Goal: Task Accomplishment & Management: Use online tool/utility

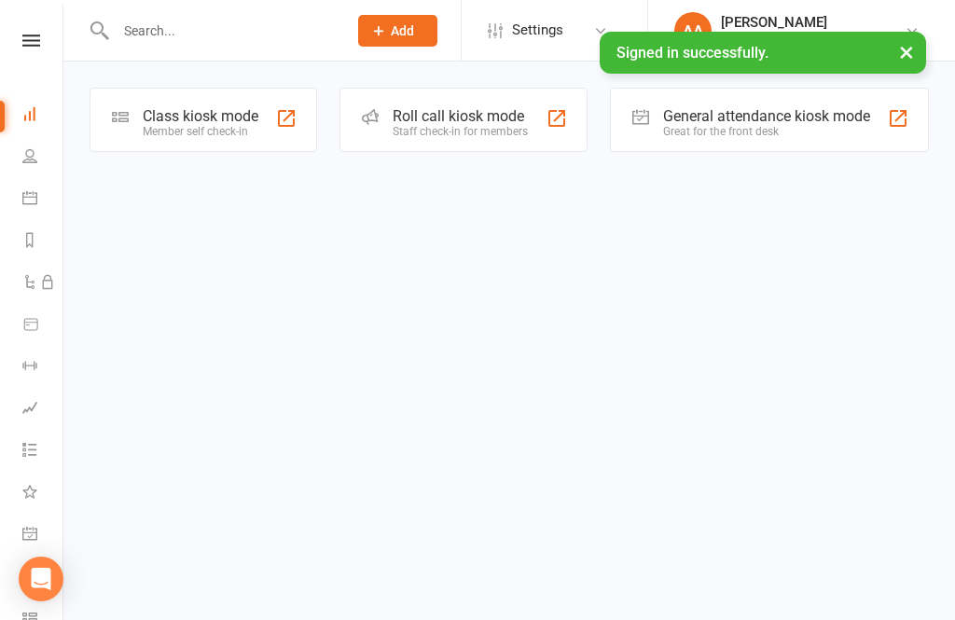
click at [131, 146] on div "Class kiosk mode Member self check-in" at bounding box center [204, 120] width 228 height 64
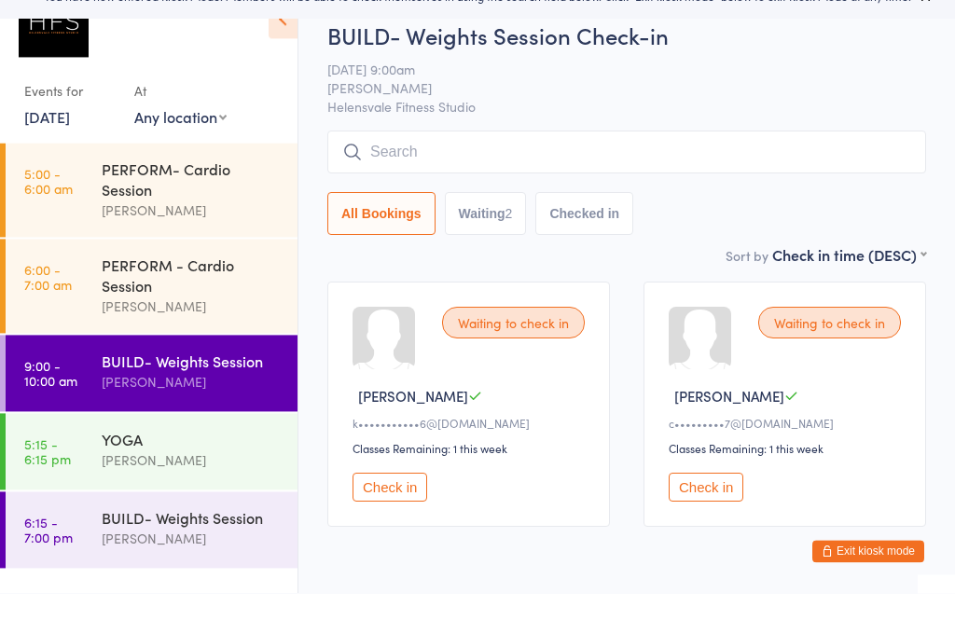
scroll to position [27, 0]
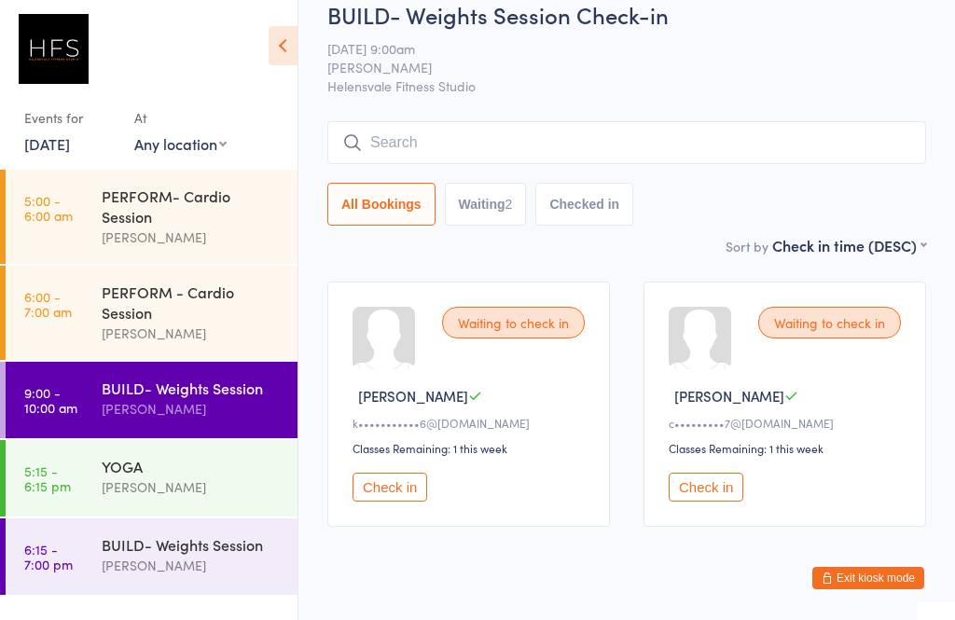
click at [423, 160] on input "search" at bounding box center [626, 142] width 599 height 43
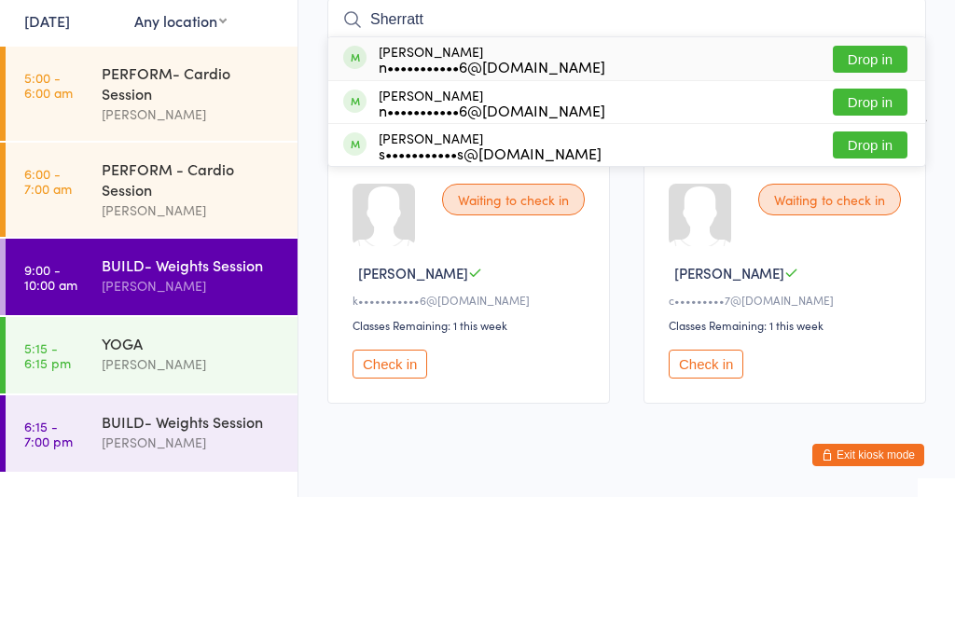
type input "Sherratt"
click at [865, 212] on button "Drop in" at bounding box center [870, 225] width 75 height 27
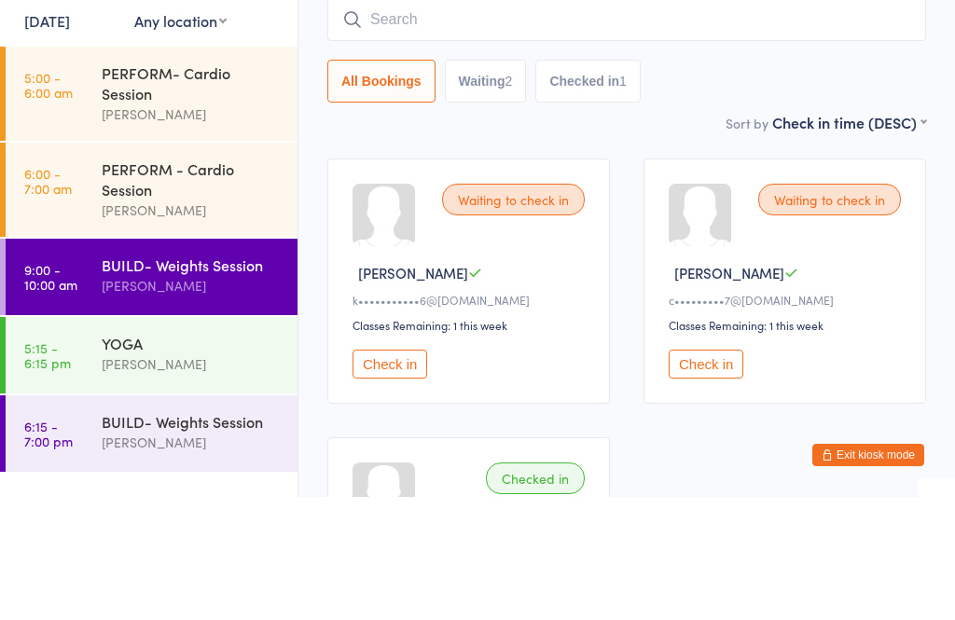
click at [507, 121] on input "search" at bounding box center [626, 142] width 599 height 43
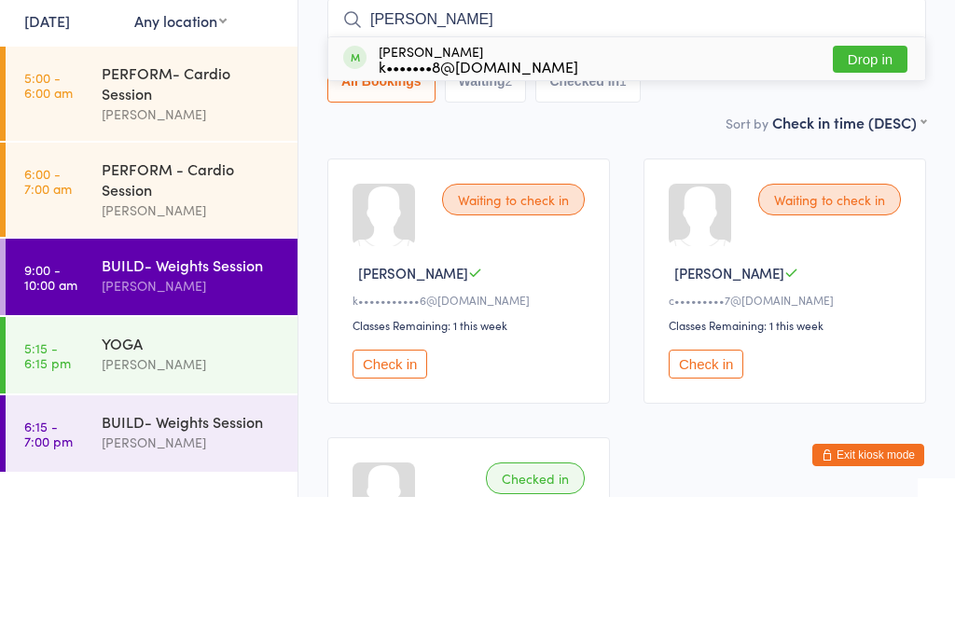
type input "Ker"
click at [870, 169] on button "Drop in" at bounding box center [870, 182] width 75 height 27
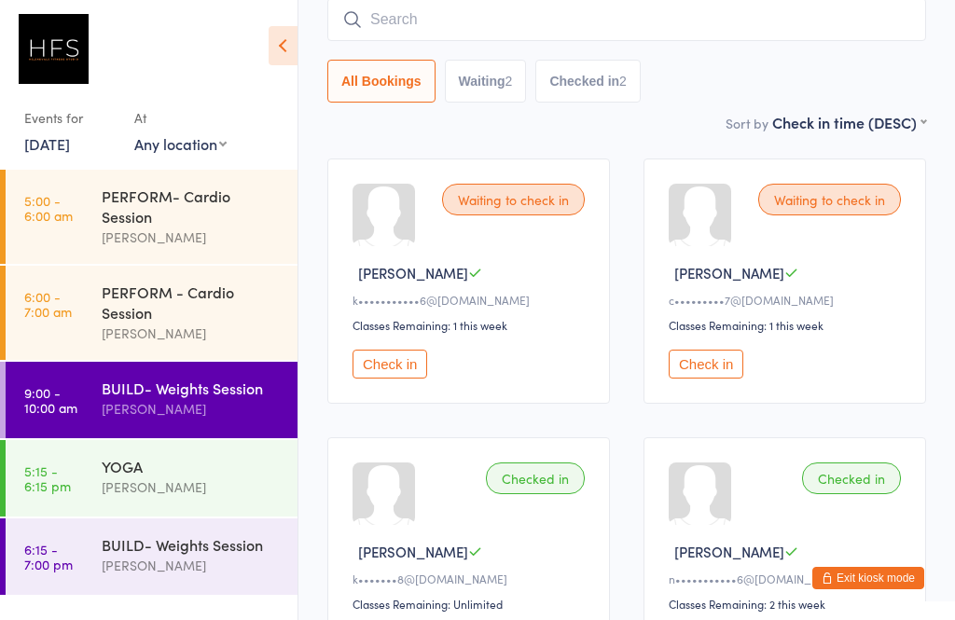
click at [705, 368] on button "Check in" at bounding box center [706, 364] width 75 height 29
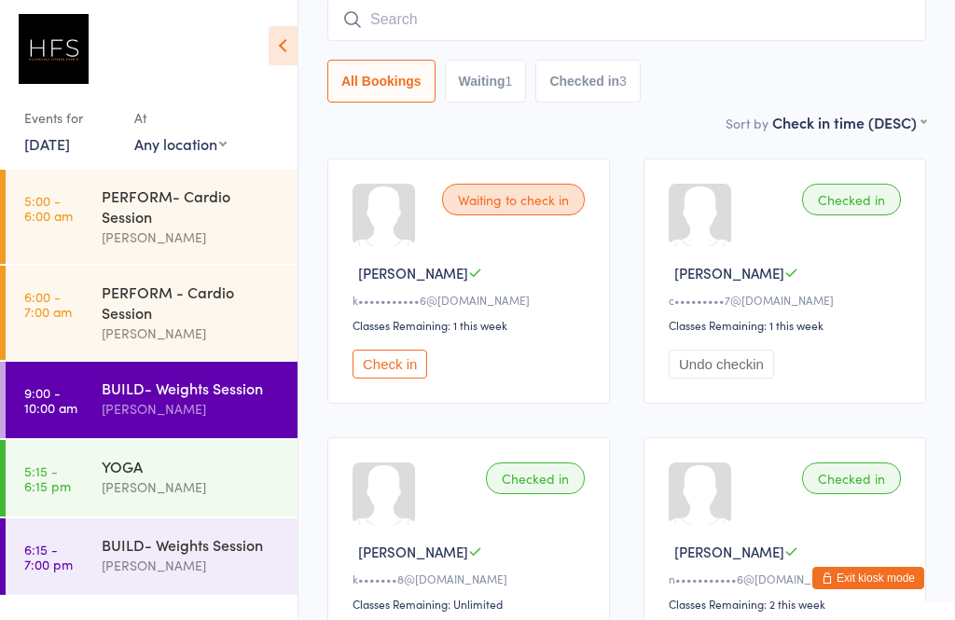
click at [201, 435] on div "BUILD- Weights Session Ethan Murray" at bounding box center [200, 399] width 196 height 74
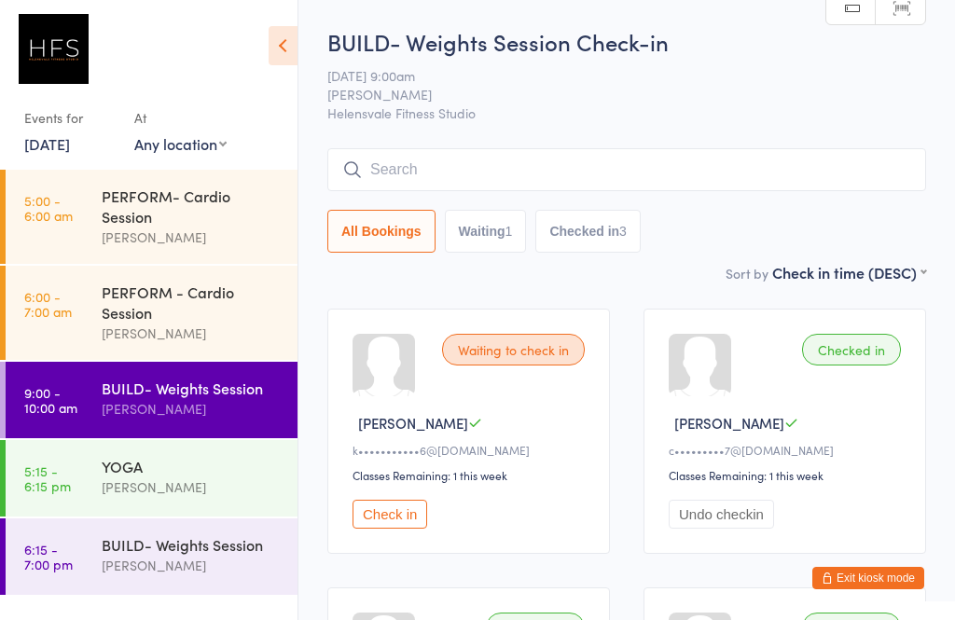
click at [629, 173] on input "search" at bounding box center [626, 169] width 599 height 43
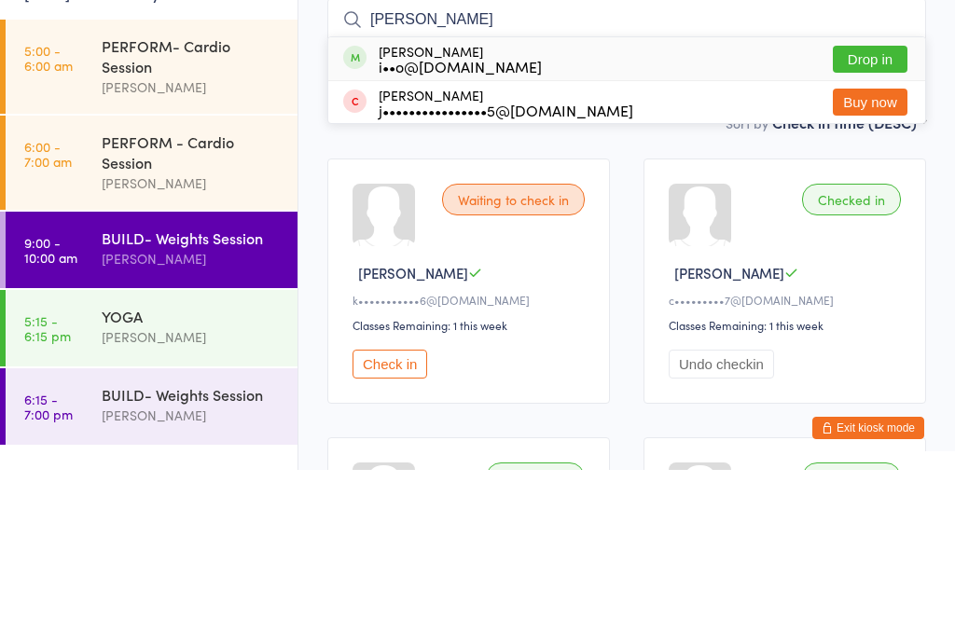
type input "Jess"
click at [893, 196] on button "Drop in" at bounding box center [870, 209] width 75 height 27
